Goal: Information Seeking & Learning: Learn about a topic

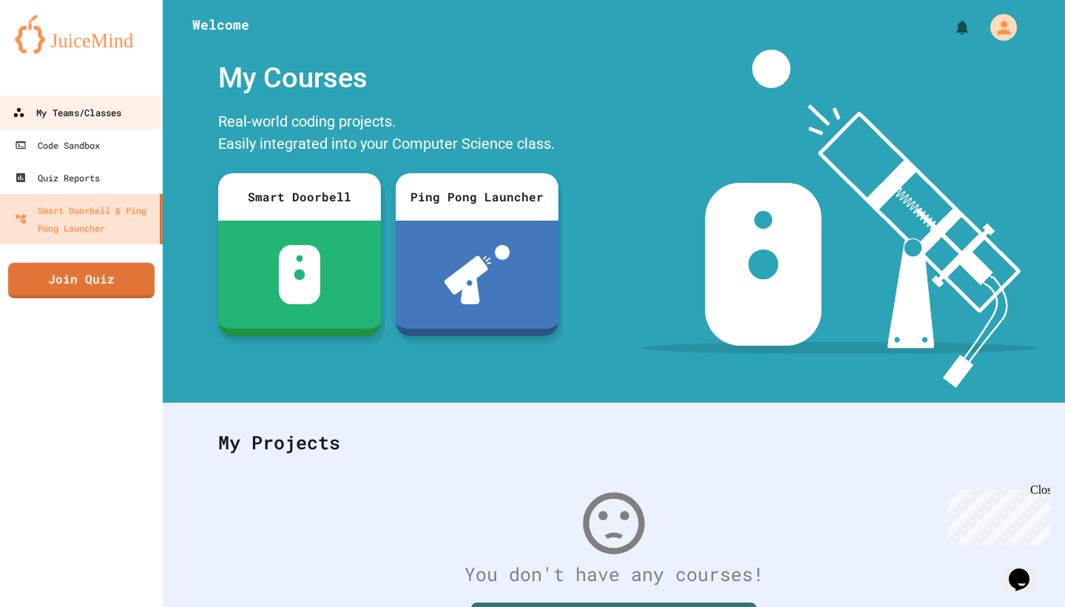
click at [89, 112] on div "My Teams/Classes" at bounding box center [67, 113] width 109 height 18
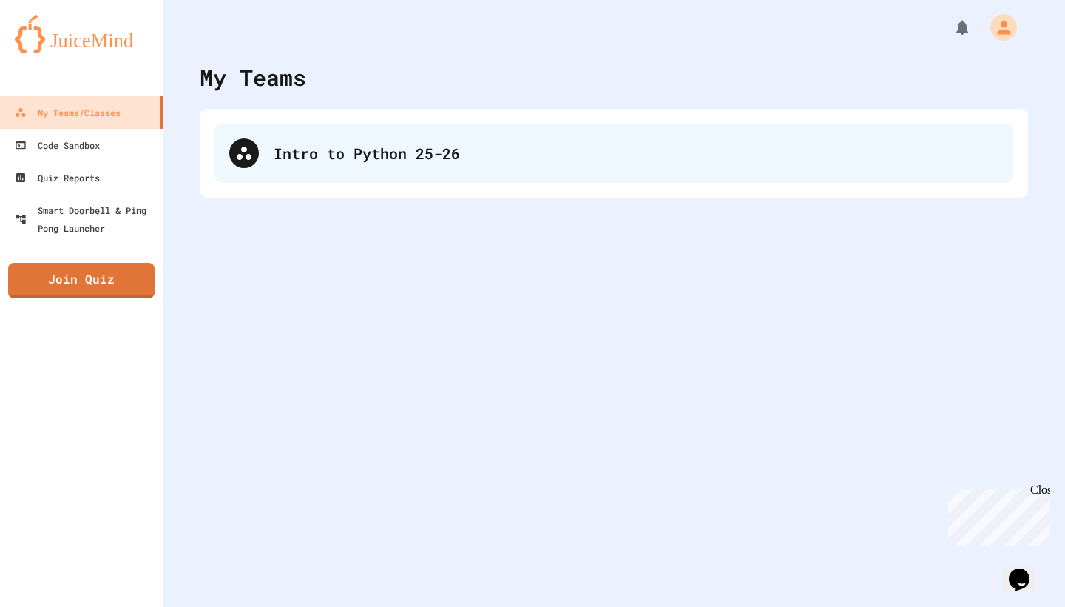
click at [306, 150] on div "Intro to Python 25-26" at bounding box center [636, 153] width 725 height 22
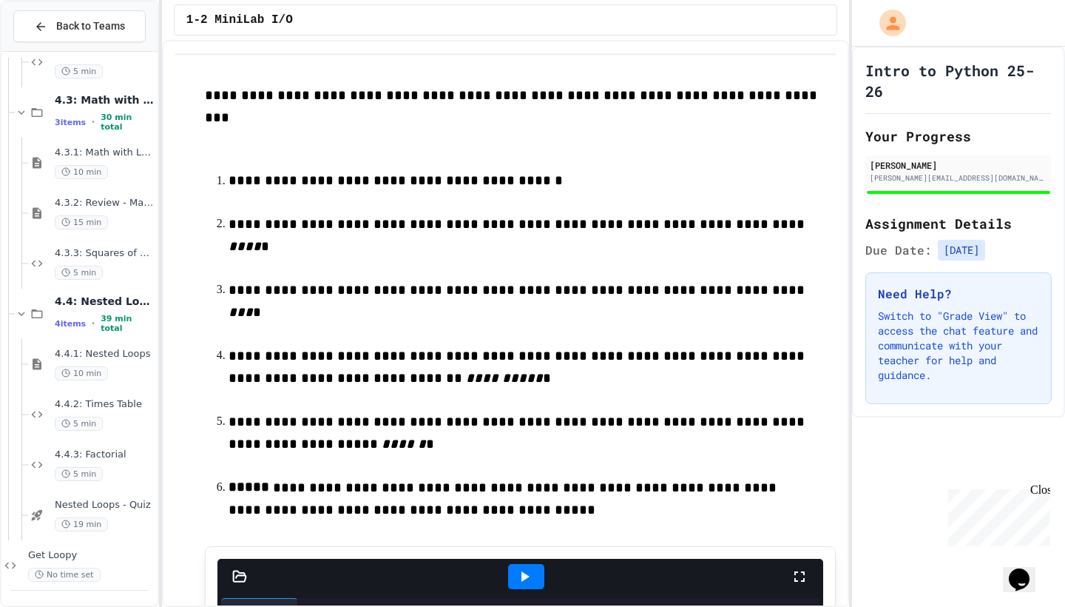
scroll to position [1438, 0]
click at [118, 506] on span "Nested Loops - Quiz" at bounding box center [105, 505] width 100 height 13
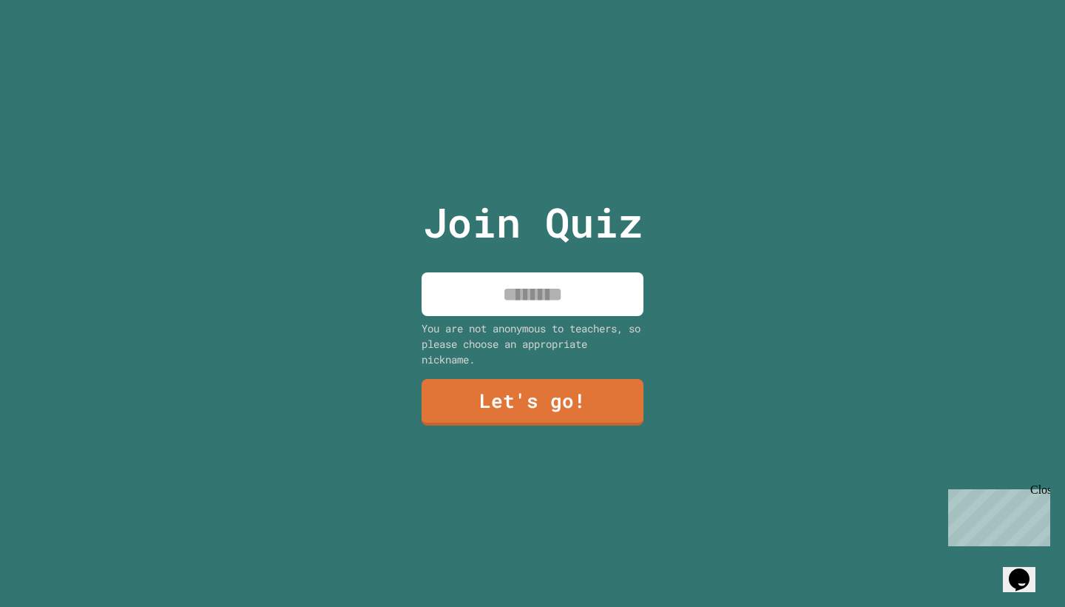
click at [572, 294] on input at bounding box center [533, 294] width 222 height 44
type input "*******"
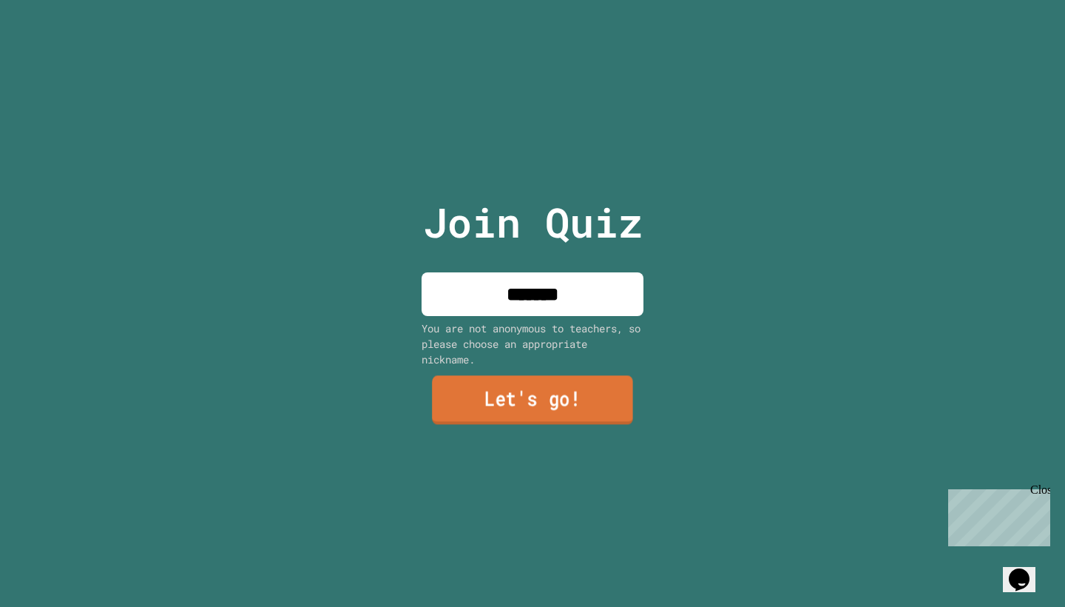
click at [546, 380] on link "Let's go!" at bounding box center [532, 399] width 201 height 49
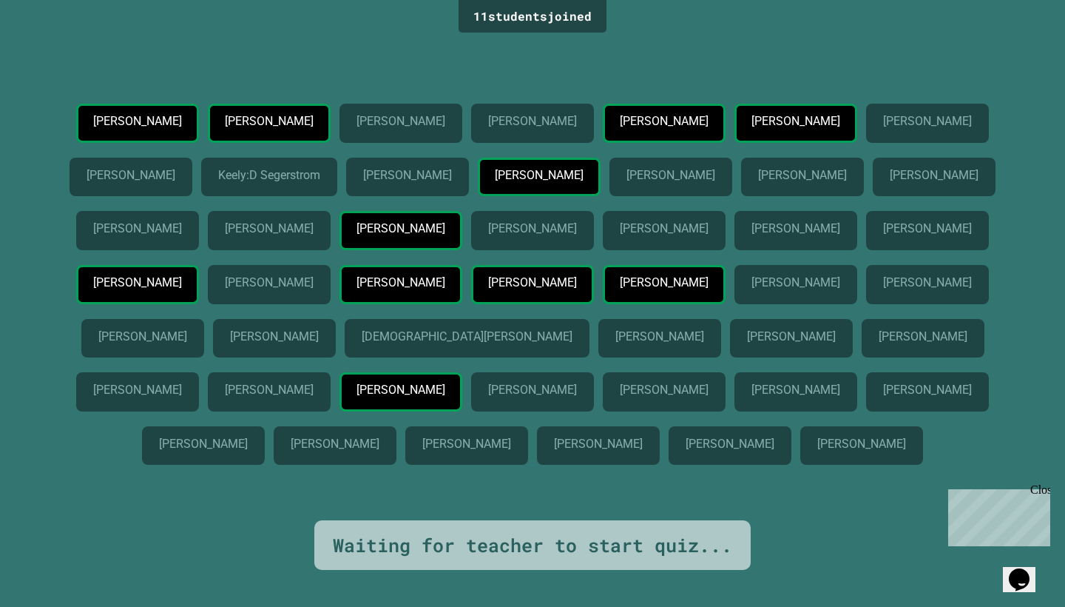
drag, startPoint x: 1042, startPoint y: 493, endPoint x: 1985, endPoint y: 976, distance: 1059.2
click at [1042, 493] on div "Close" at bounding box center [1040, 492] width 18 height 18
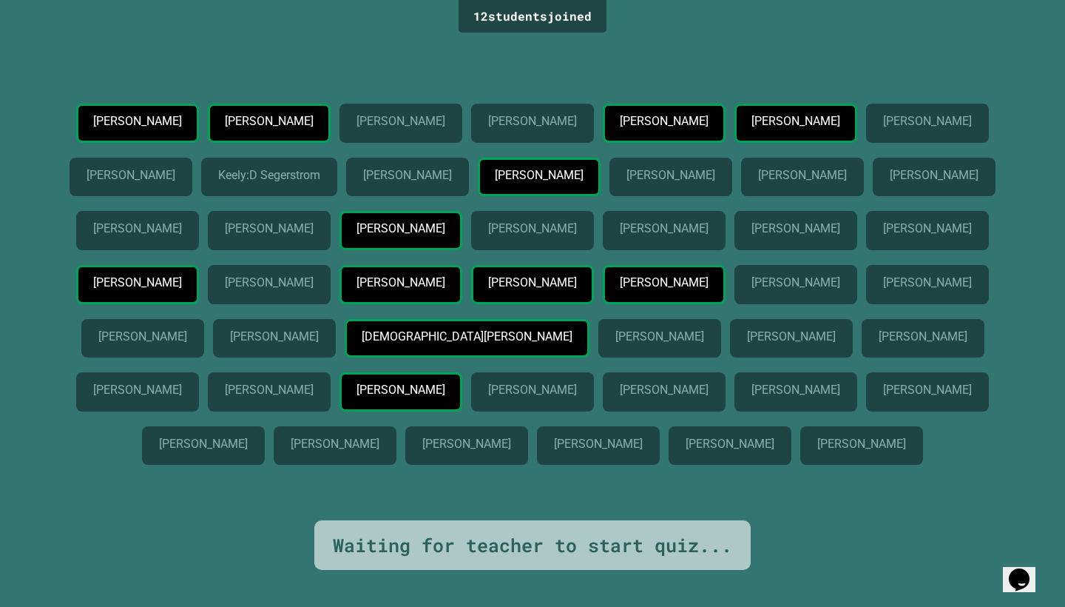
drag, startPoint x: 486, startPoint y: 48, endPoint x: 460, endPoint y: 53, distance: 26.4
click at [460, 53] on div "Karam Shaban Mariam Abdelkhalek Sevel Ethan Charles Swartz Timothy Burd Dylan A…" at bounding box center [532, 278] width 991 height 483
drag, startPoint x: 479, startPoint y: 44, endPoint x: 343, endPoint y: 78, distance: 139.6
click at [343, 78] on div "Karam Shaban Mariam Abdelkhalek Sevel Ethan Charles Swartz Timothy Burd Dylan A…" at bounding box center [532, 278] width 991 height 483
click at [331, 104] on div "Mariam Abdelkhalek" at bounding box center [269, 123] width 123 height 39
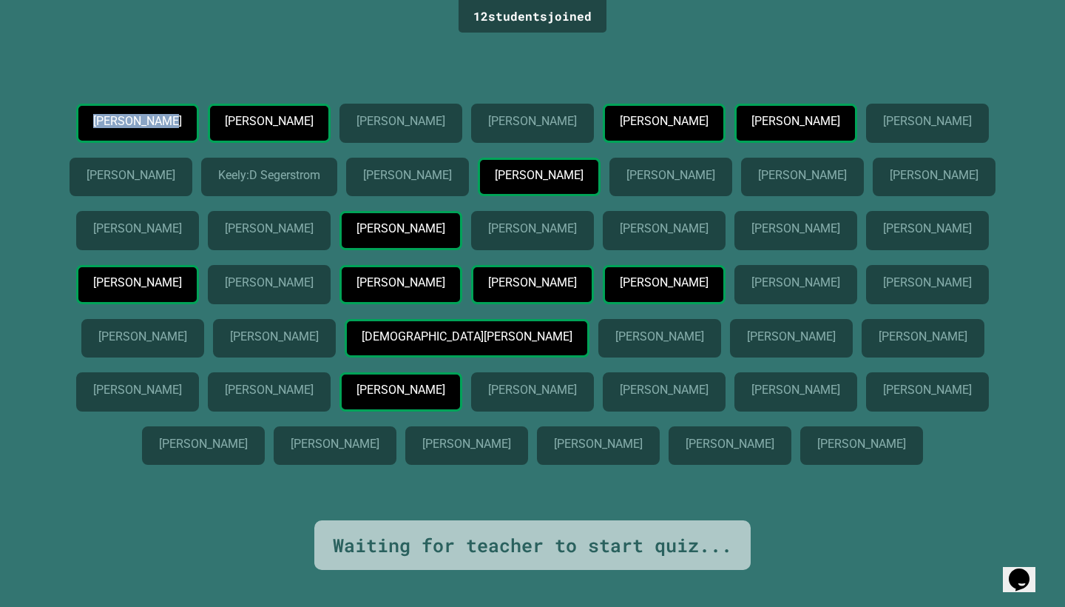
drag, startPoint x: 121, startPoint y: 81, endPoint x: 255, endPoint y: 75, distance: 134.8
click at [199, 104] on div "Karam Shaban" at bounding box center [137, 123] width 123 height 39
drag, startPoint x: 280, startPoint y: 78, endPoint x: 468, endPoint y: 83, distance: 188.0
click at [331, 104] on div "Mariam Abdelkhalek" at bounding box center [269, 123] width 123 height 39
click at [313, 115] on p "Mariam Abdelkhalek" at bounding box center [269, 121] width 88 height 13
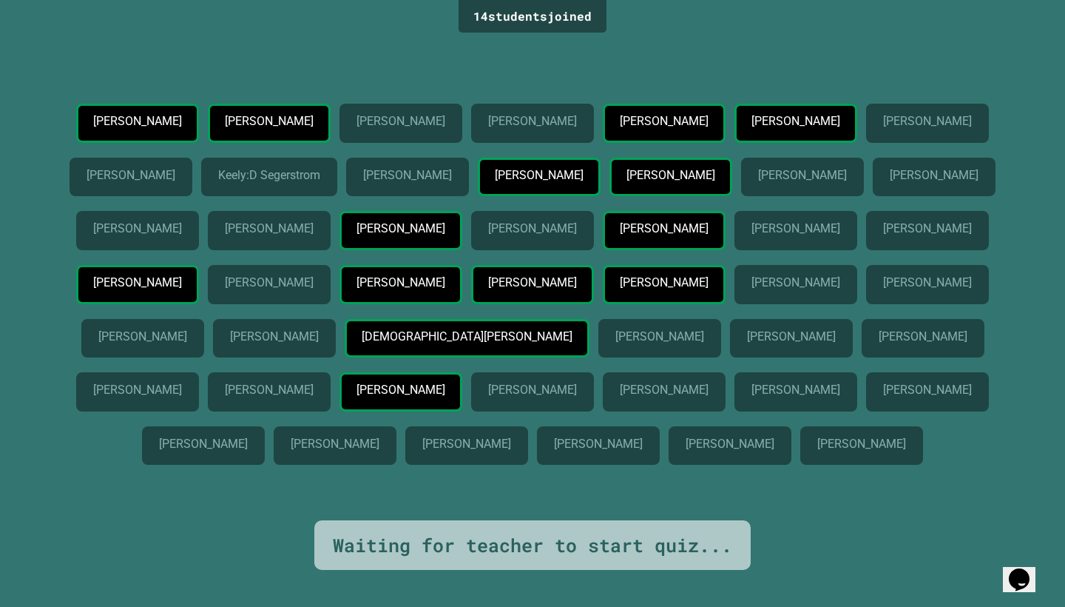
drag, startPoint x: 828, startPoint y: 75, endPoint x: 890, endPoint y: 70, distance: 62.4
click at [708, 115] on p "Timothy Burd" at bounding box center [664, 121] width 88 height 13
click at [726, 104] on div "Timothy Burd" at bounding box center [664, 123] width 123 height 39
drag, startPoint x: 826, startPoint y: 70, endPoint x: 943, endPoint y: 87, distance: 118.8
click at [726, 104] on div "Timothy Burd" at bounding box center [664, 123] width 123 height 39
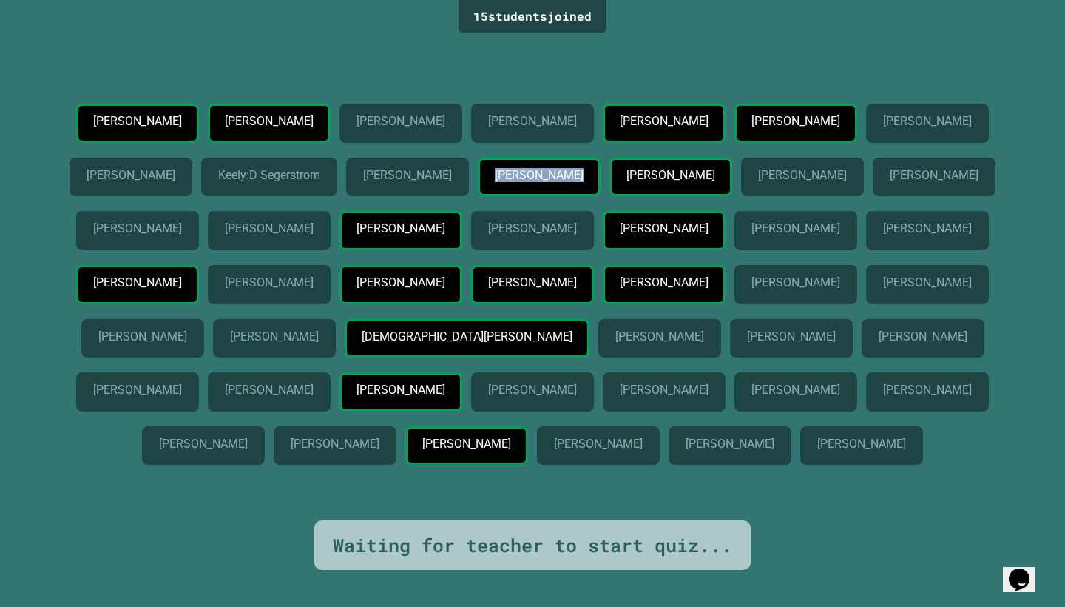
drag, startPoint x: 863, startPoint y: 141, endPoint x: 1000, endPoint y: 133, distance: 136.3
click at [601, 158] on div "[PERSON_NAME]" at bounding box center [539, 177] width 123 height 39
drag, startPoint x: 893, startPoint y: 204, endPoint x: 1011, endPoint y: 201, distance: 117.7
click at [462, 211] on div "Henry Sivak" at bounding box center [401, 230] width 123 height 39
drag, startPoint x: 815, startPoint y: 269, endPoint x: 697, endPoint y: 266, distance: 117.7
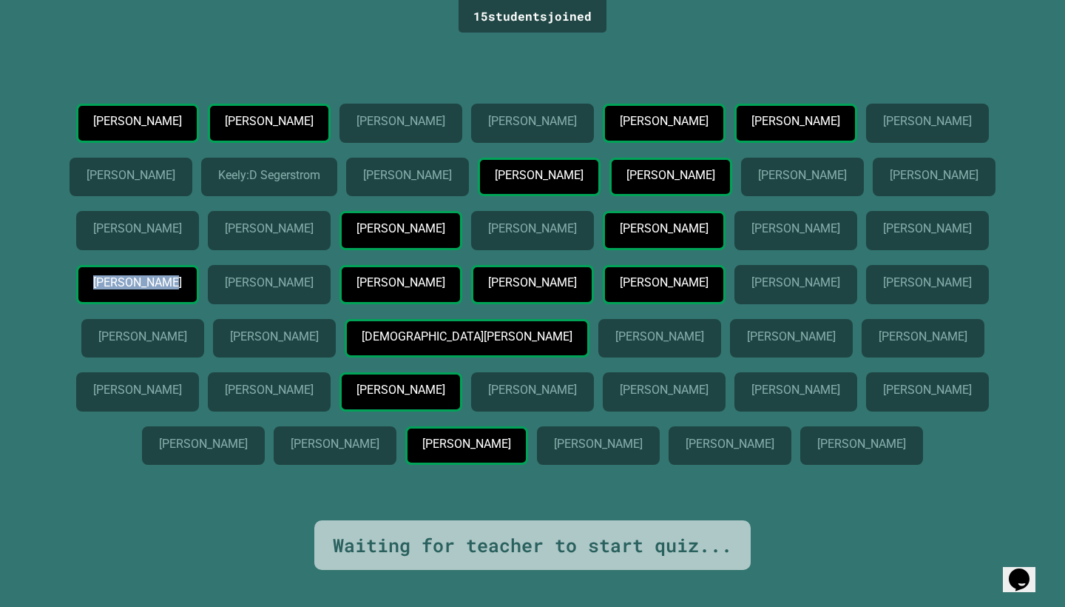
click at [199, 266] on div "Rogan Wilson" at bounding box center [137, 284] width 123 height 39
drag, startPoint x: 584, startPoint y: 326, endPoint x: 422, endPoint y: 311, distance: 161.9
click at [603, 304] on div "Samuel Peterson" at bounding box center [664, 284] width 123 height 39
drag, startPoint x: 392, startPoint y: 330, endPoint x: 232, endPoint y: 323, distance: 159.9
click at [471, 304] on div "Mikael Oganesyan" at bounding box center [532, 284] width 123 height 39
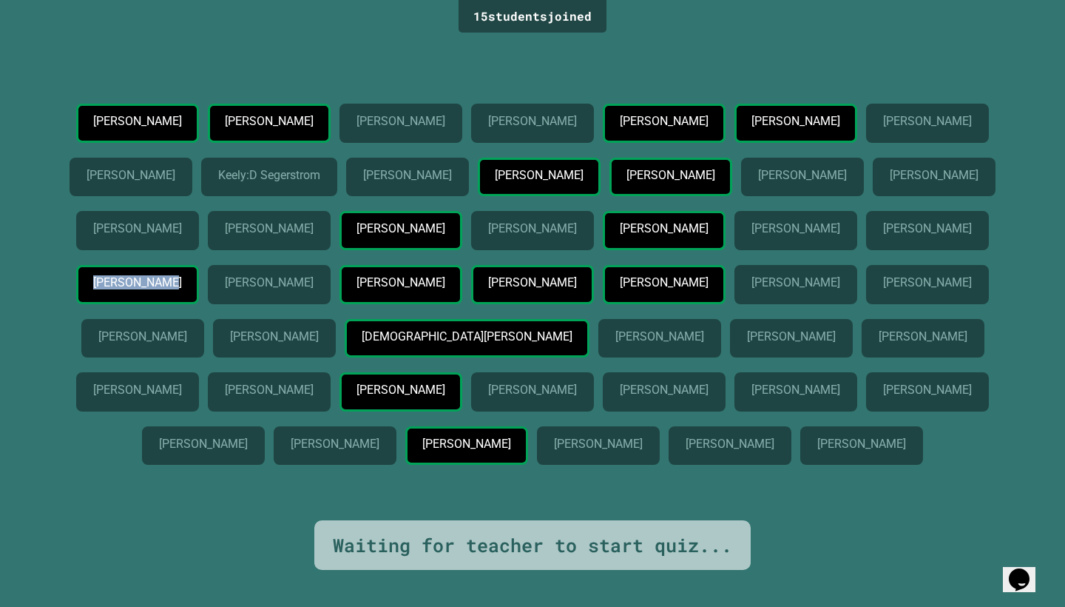
click at [488, 289] on p "Mikael Oganesyan" at bounding box center [532, 282] width 88 height 13
drag, startPoint x: 246, startPoint y: 265, endPoint x: 382, endPoint y: 269, distance: 135.4
click at [382, 269] on div "Karam Shaban Mariam Abdelkhalek Sevel Ethan Charles Swartz Timothy Burd Dylan A…" at bounding box center [532, 287] width 991 height 367
drag, startPoint x: 232, startPoint y: 454, endPoint x: 380, endPoint y: 442, distance: 148.4
click at [381, 411] on div "Preston Sheline" at bounding box center [401, 391] width 123 height 39
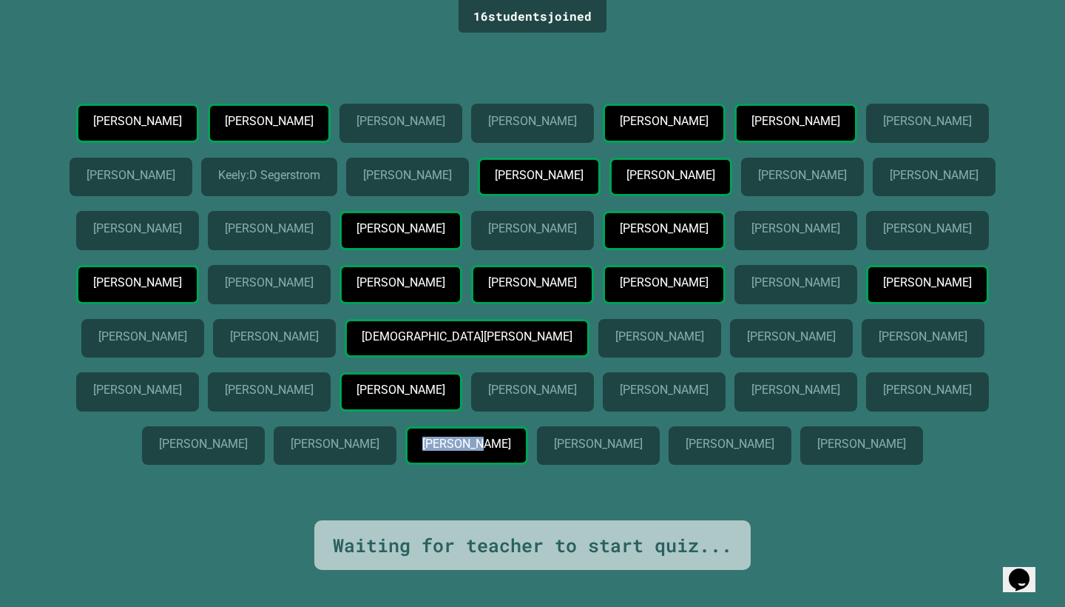
drag, startPoint x: 627, startPoint y: 519, endPoint x: 517, endPoint y: 516, distance: 110.3
click at [517, 471] on div "Karam Shaban Mariam Abdelkhalek Sevel Ethan Charles Swartz Timothy Burd Dylan A…" at bounding box center [532, 287] width 991 height 367
drag, startPoint x: 855, startPoint y: 334, endPoint x: 754, endPoint y: 331, distance: 100.7
click at [866, 304] on div "Elliot Ekker" at bounding box center [927, 284] width 123 height 39
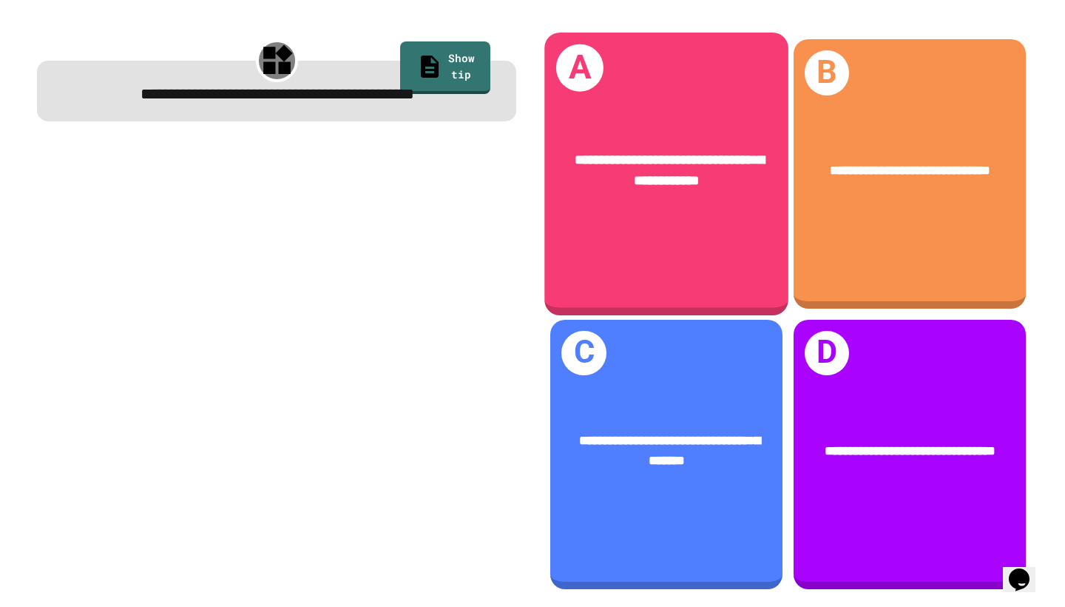
click at [688, 218] on div "**********" at bounding box center [667, 170] width 244 height 95
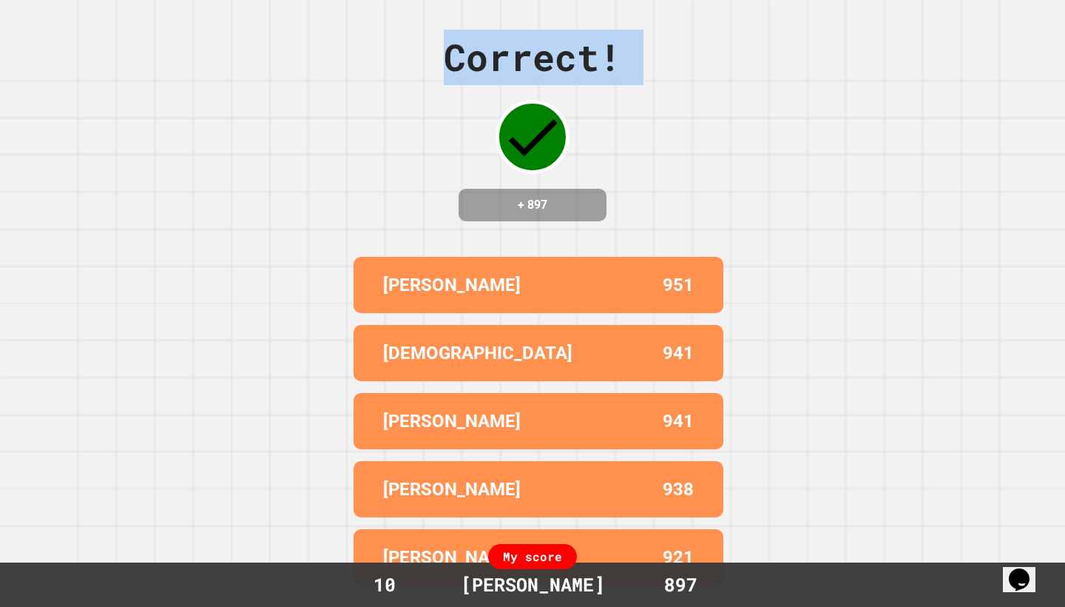
drag, startPoint x: 492, startPoint y: 203, endPoint x: 624, endPoint y: 189, distance: 133.2
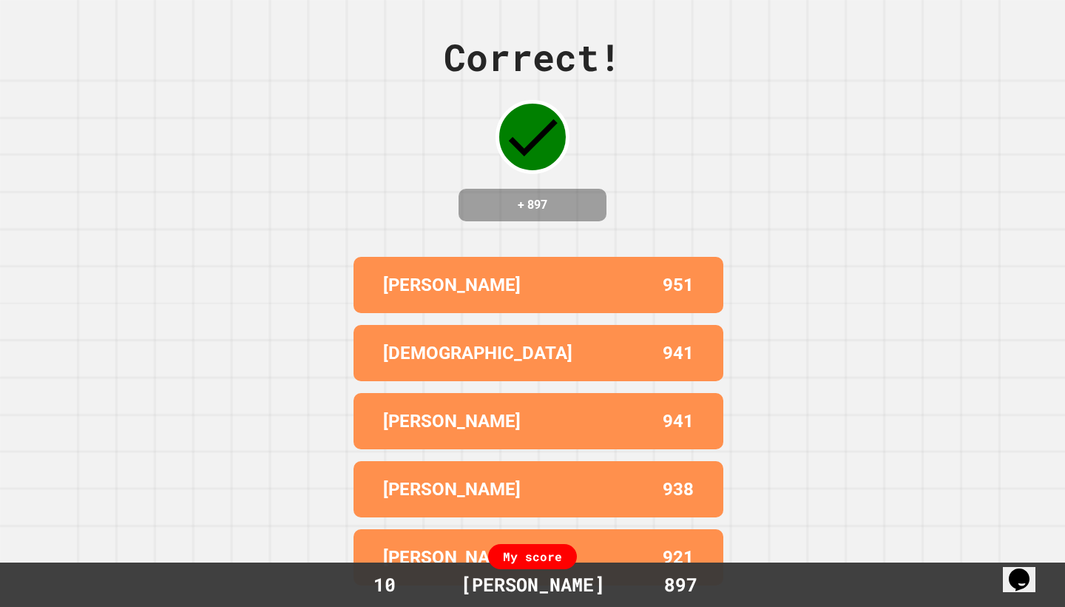
click at [885, 282] on div "Correct! + 897 ELLIOT 951 CHRISTIAN 941 DEREK 941 HENRY 938 SAMUEL P 921 My sco…" at bounding box center [532, 303] width 1065 height 607
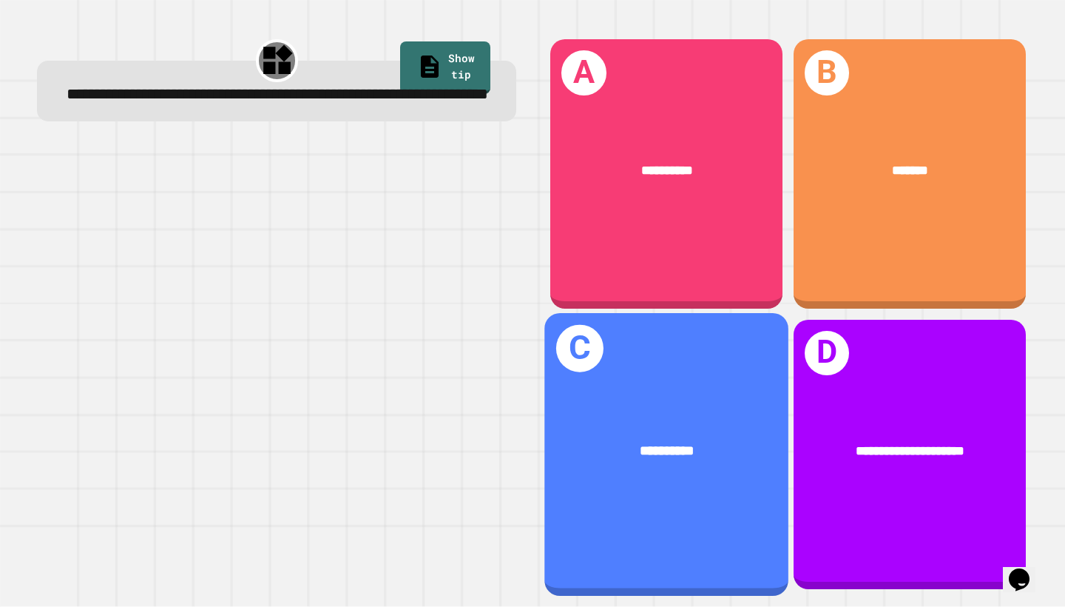
click at [704, 459] on div "**********" at bounding box center [667, 450] width 189 height 21
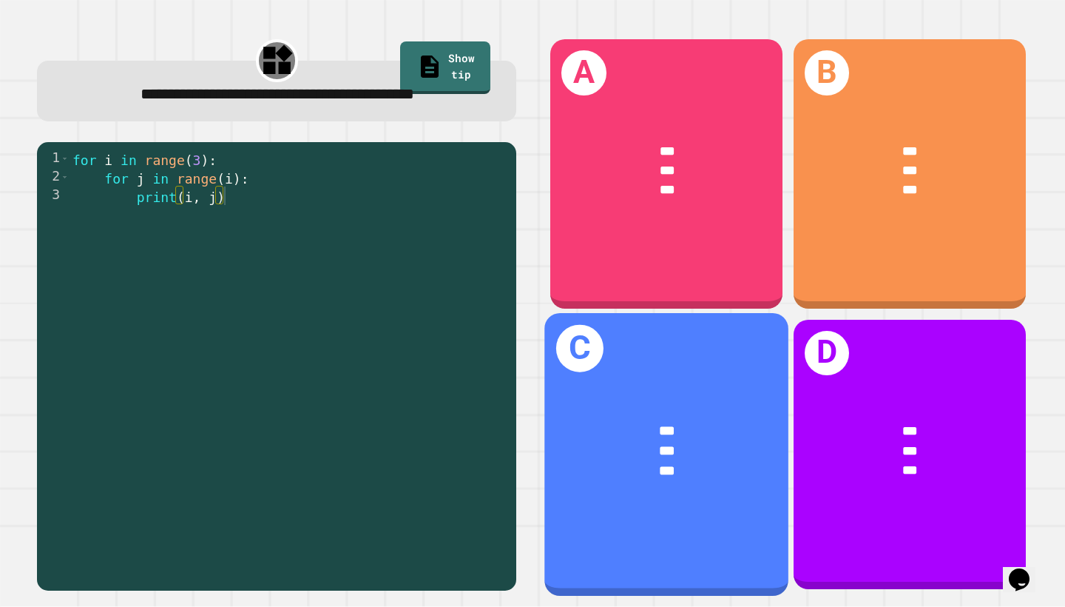
click at [781, 445] on div "*** *** ***" at bounding box center [667, 449] width 244 height 115
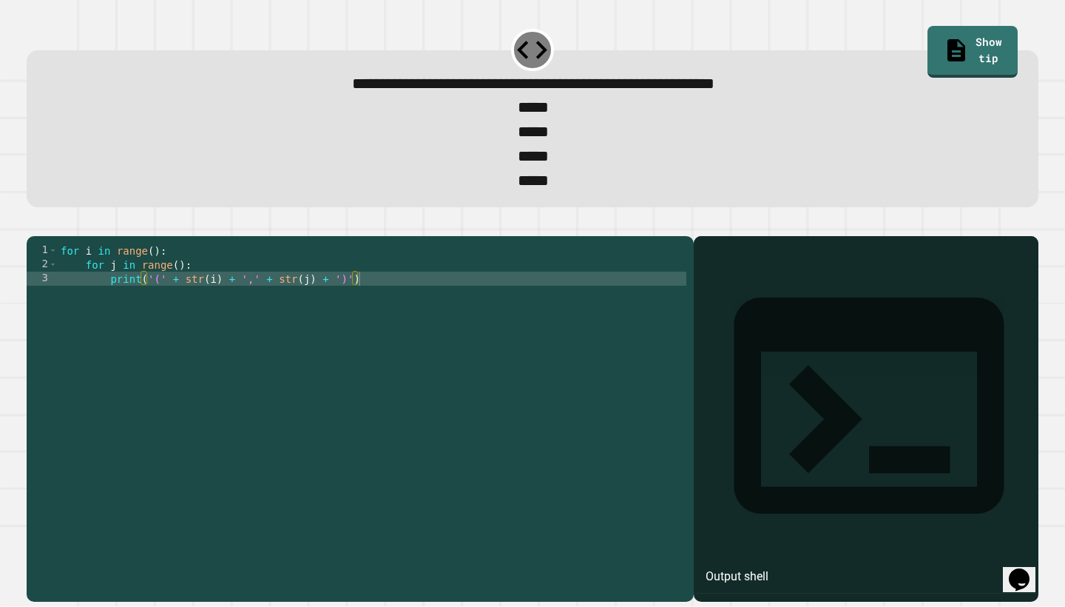
click at [151, 285] on div "for i in range ( ) : for j in range ( ) : print ( '(' + str ( i ) + ',' + str (…" at bounding box center [372, 411] width 629 height 337
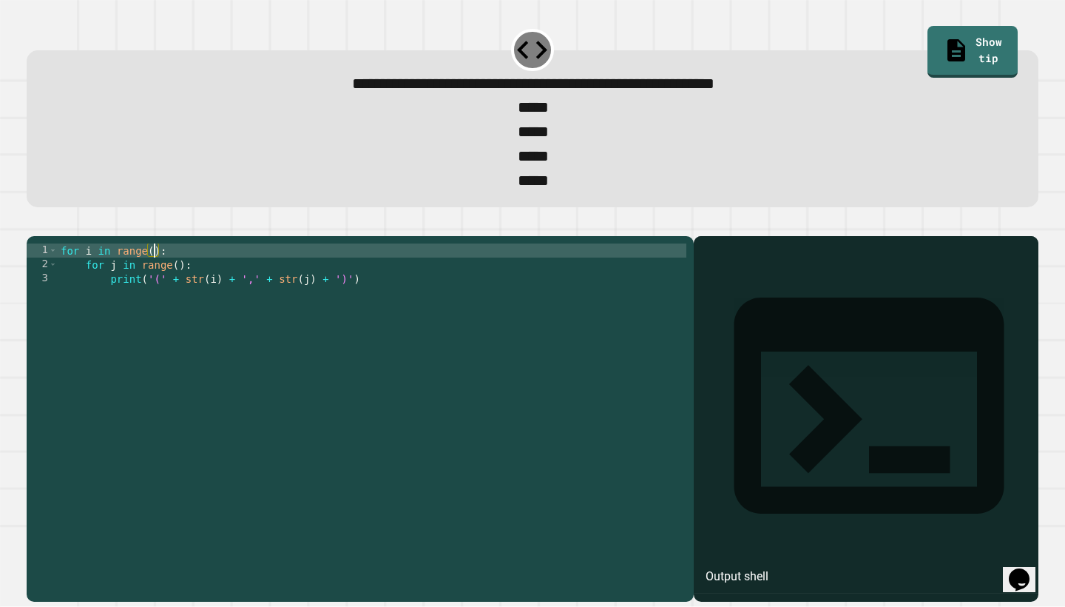
scroll to position [0, 7]
click at [177, 303] on div "for i in range ( 4 ) : for j in range ( ) : print ( '(' + str ( i ) + ',' + str…" at bounding box center [372, 411] width 629 height 337
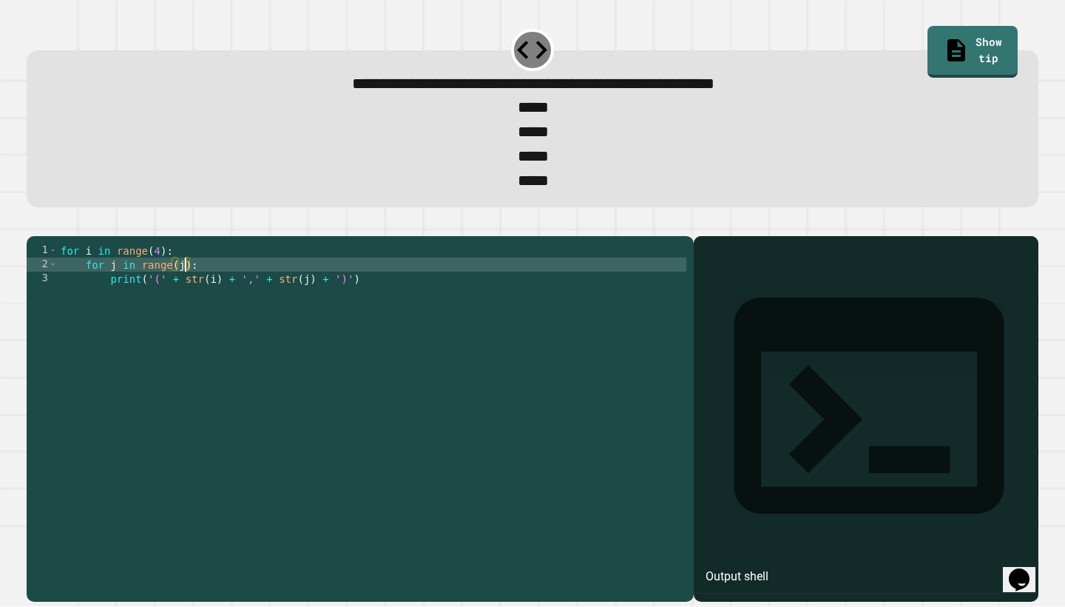
scroll to position [0, 8]
click at [34, 223] on icon "button" at bounding box center [34, 223] width 0 height 0
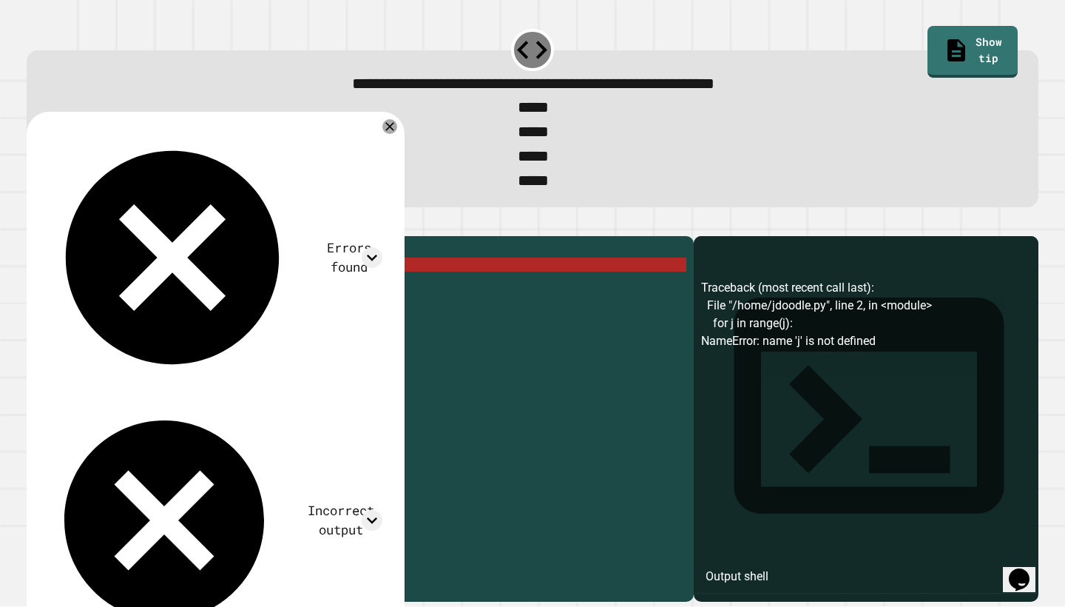
click at [189, 300] on div "for i in range ( 4 ) : for j in range ( j ) : print ( '(' + str ( i ) + ',' + s…" at bounding box center [372, 411] width 629 height 337
click at [186, 301] on div "for i in range ( 4 ) : for j in range ( j ) : print ( '(' + str ( i ) + ',' + s…" at bounding box center [372, 411] width 629 height 337
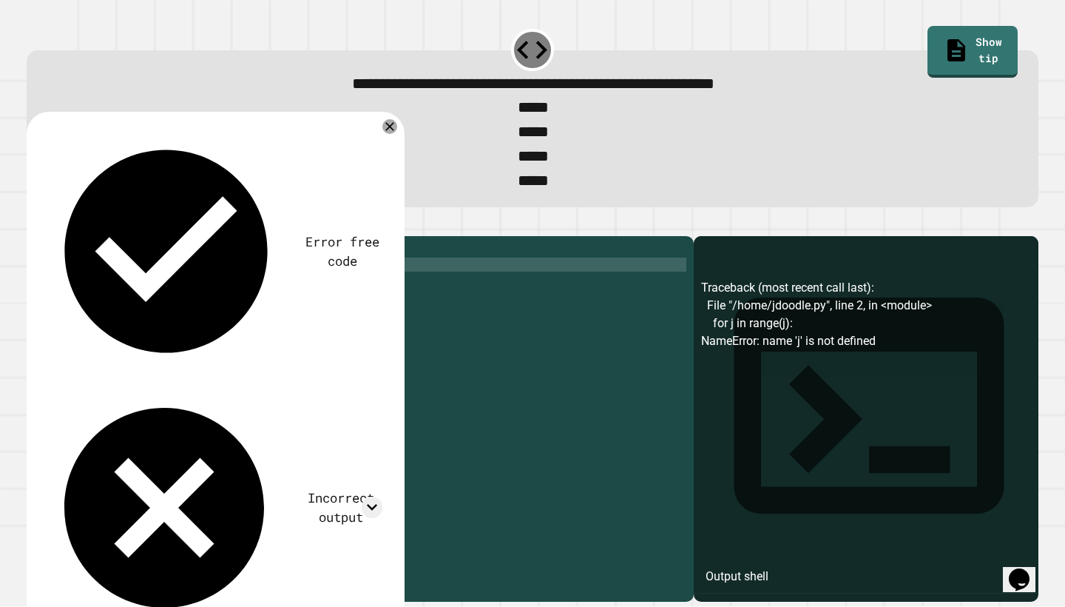
click at [34, 223] on icon "button" at bounding box center [34, 223] width 0 height 0
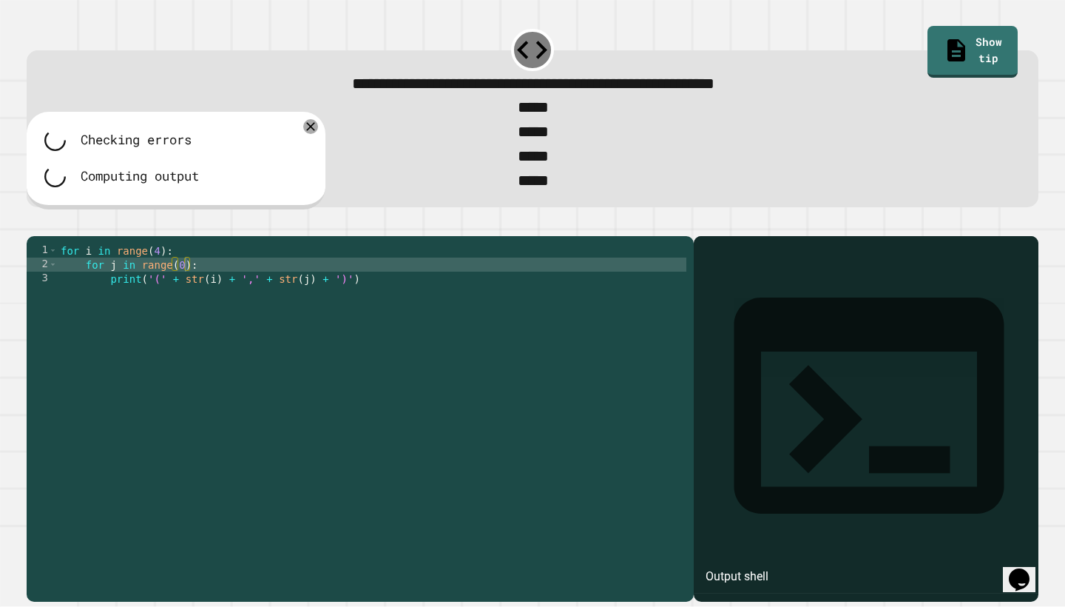
click at [186, 303] on div "for i in range ( 4 ) : for j in range ( 0 ) : print ( '(' + str ( i ) + ',' + s…" at bounding box center [372, 411] width 629 height 337
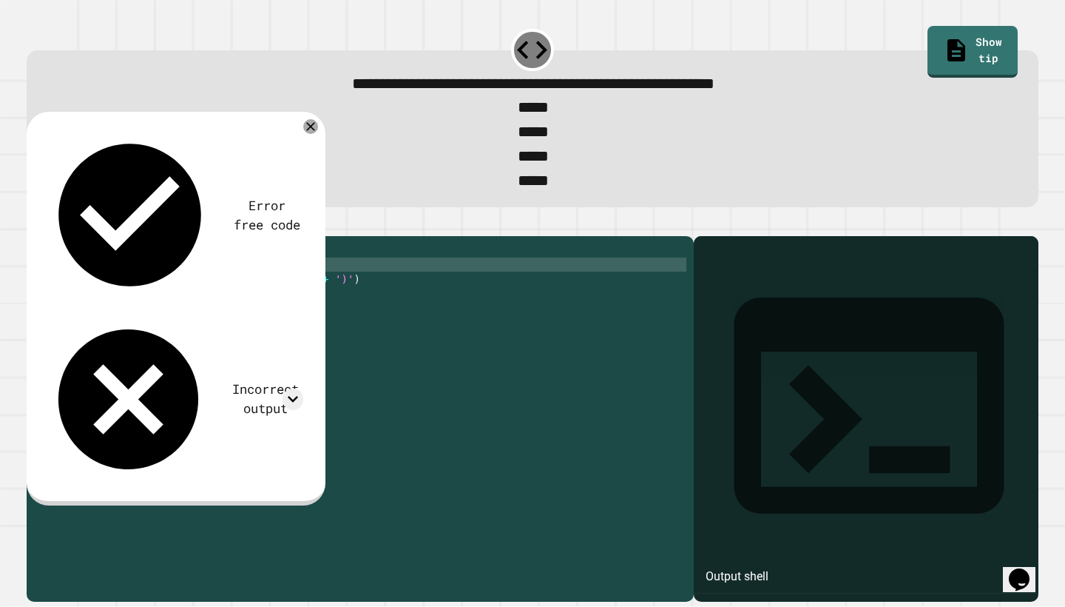
type textarea "**********"
click at [58, 236] on div at bounding box center [533, 227] width 1012 height 18
click at [34, 223] on icon "button" at bounding box center [34, 223] width 0 height 0
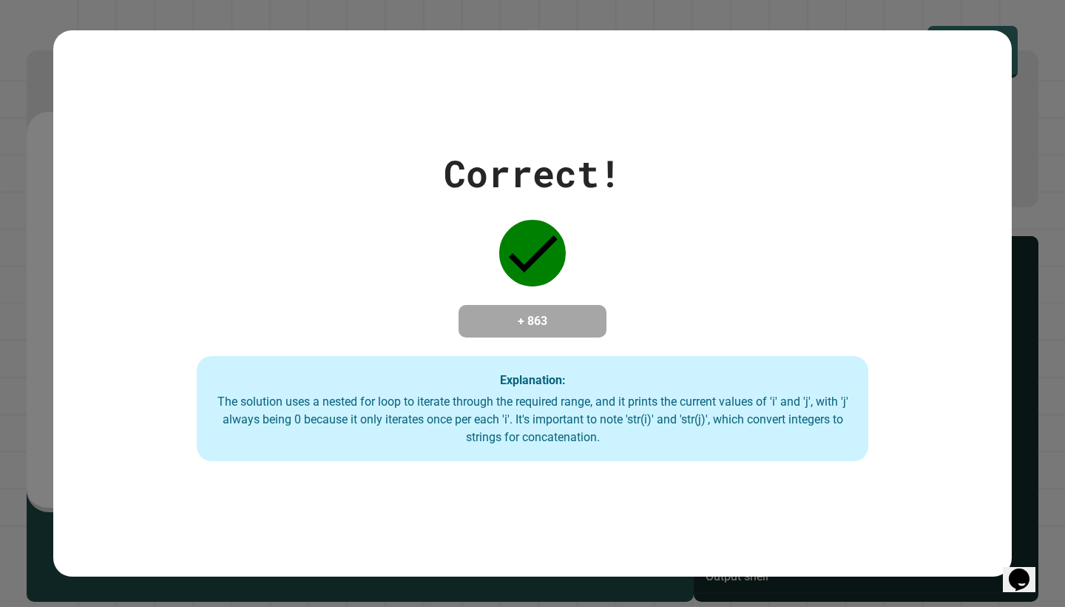
click at [1029, 568] on icon "Chat widget" at bounding box center [1019, 579] width 21 height 22
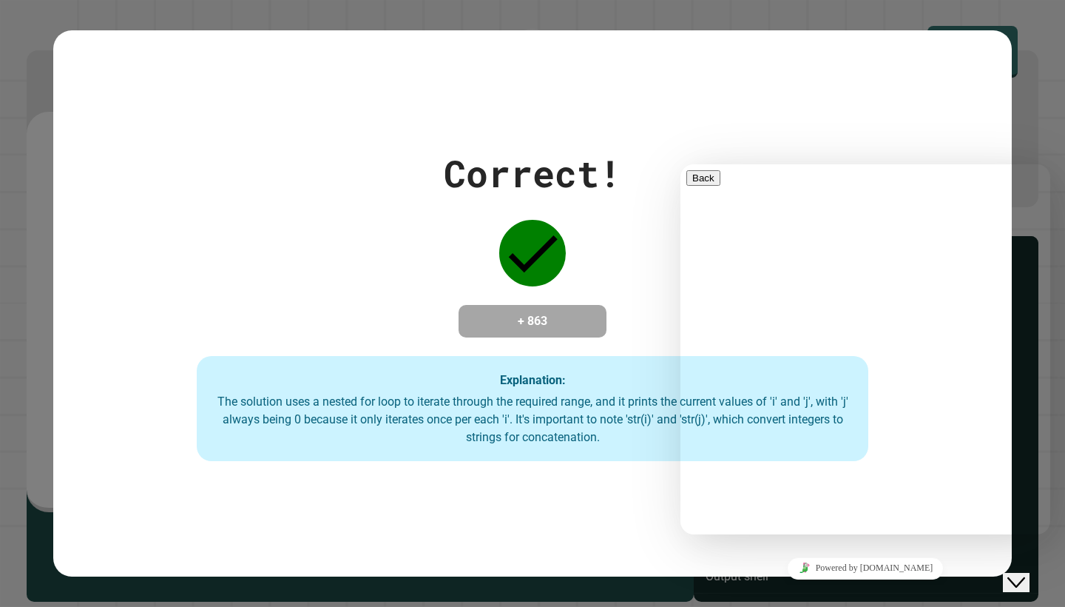
click at [1025, 573] on icon "Close Chat This icon closes the chat window." at bounding box center [1017, 582] width 18 height 18
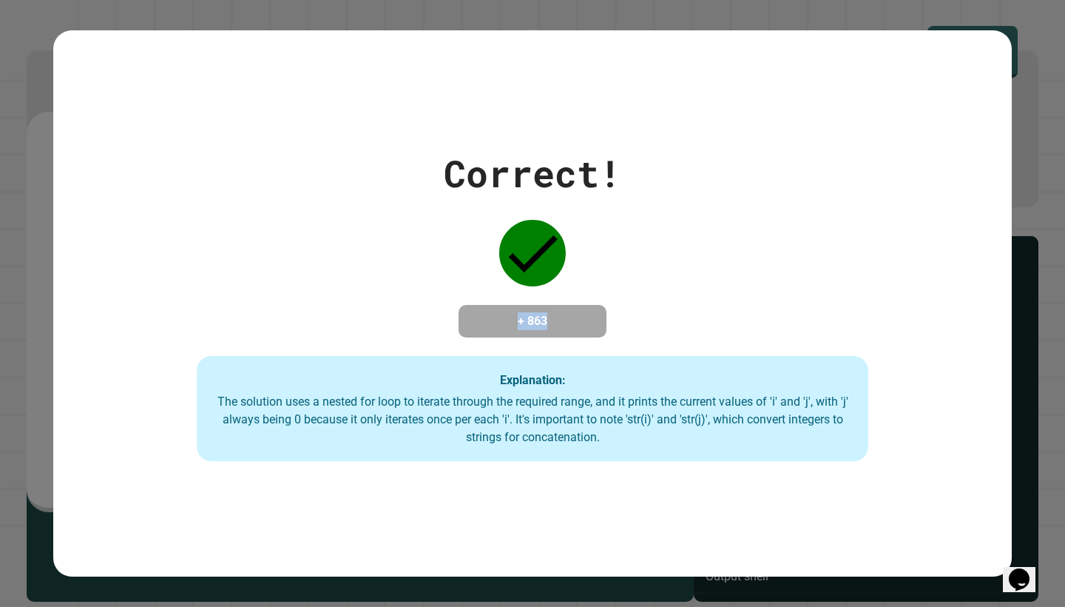
drag, startPoint x: 499, startPoint y: 323, endPoint x: 560, endPoint y: 323, distance: 61.4
click at [560, 322] on h4 "+ 863" at bounding box center [533, 321] width 118 height 18
click at [560, 323] on h4 "+ 863" at bounding box center [533, 321] width 118 height 18
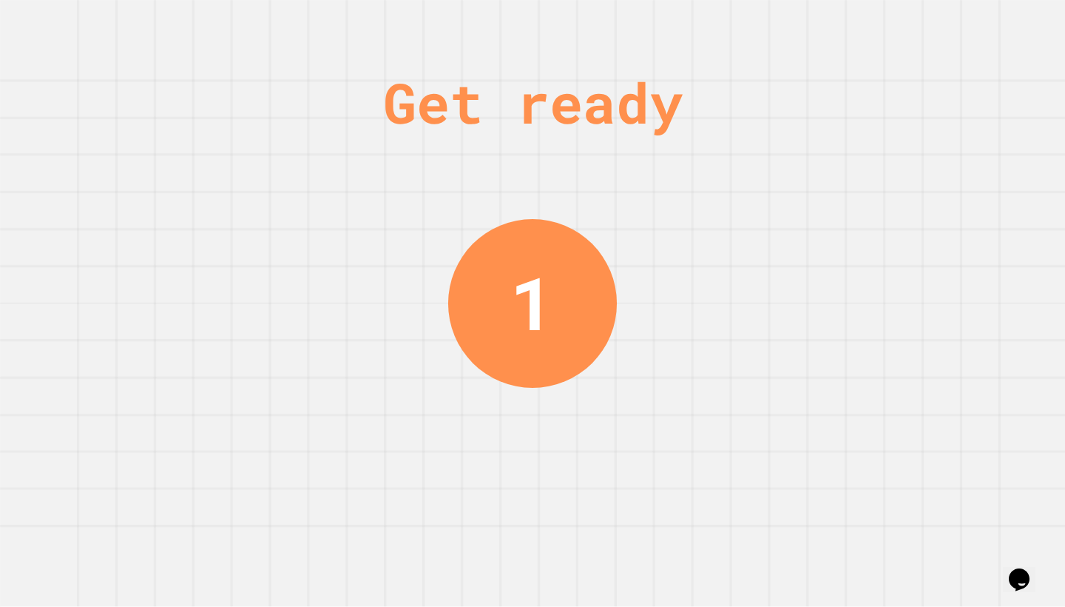
click at [537, 311] on div "1" at bounding box center [533, 303] width 44 height 109
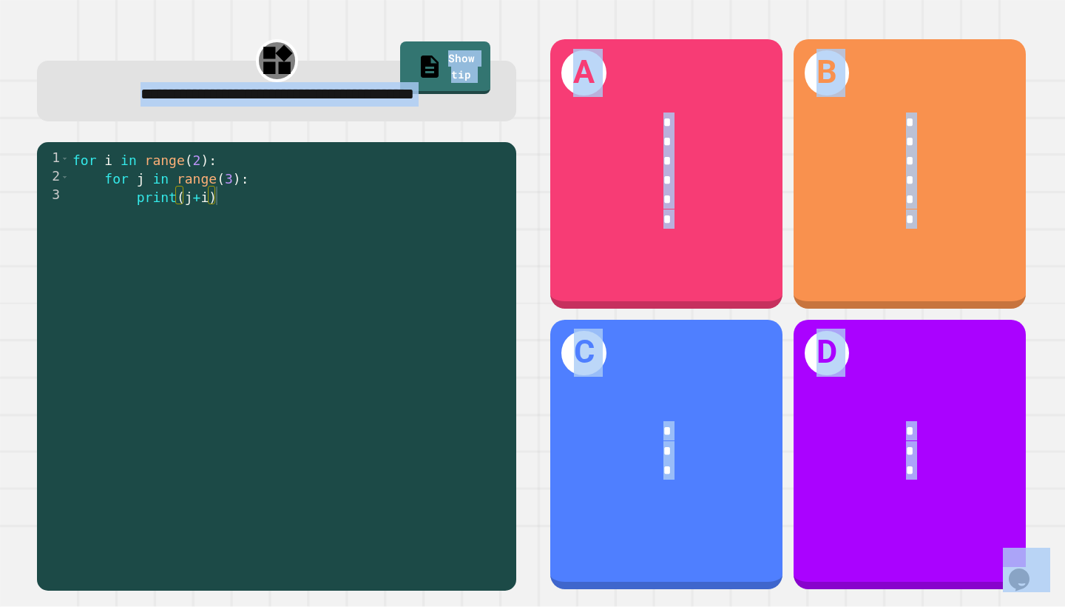
click at [537, 311] on div "A * * * * * * B * * * * * * C * * * D * * *" at bounding box center [788, 313] width 511 height 585
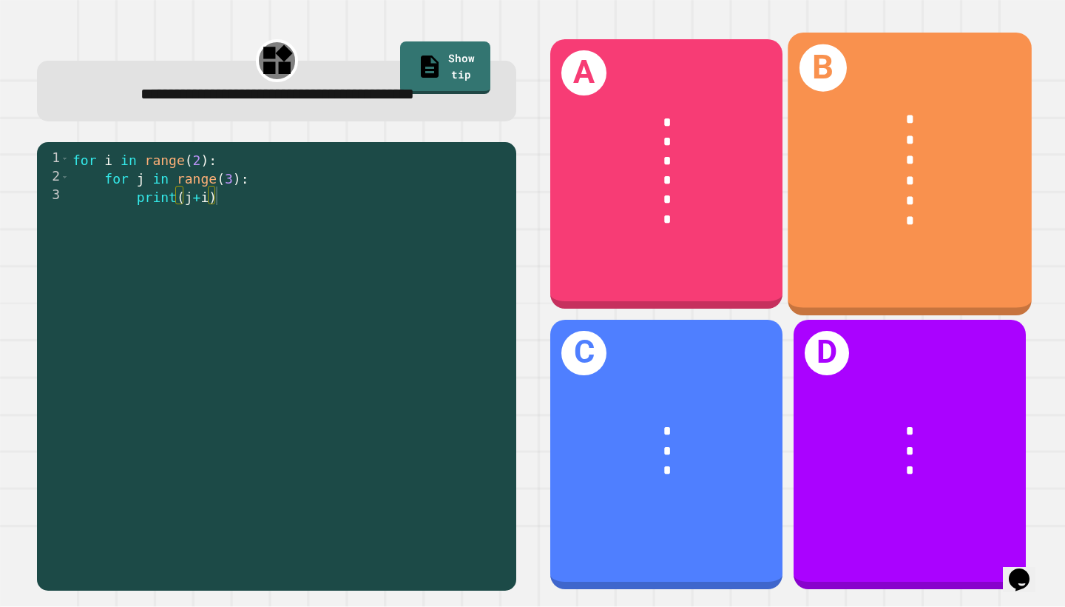
click at [866, 197] on div "*" at bounding box center [910, 200] width 189 height 21
